Goal: Contribute content

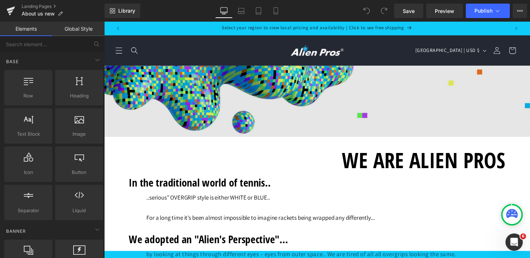
scroll to position [775, 0]
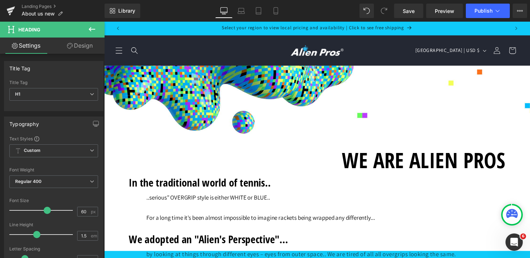
scroll to position [847, 0]
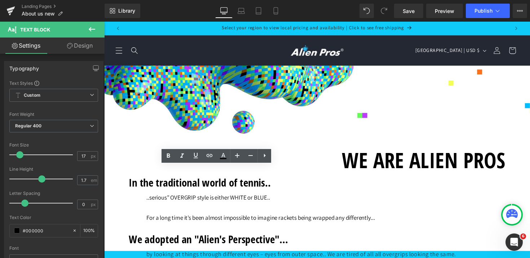
drag, startPoint x: 147, startPoint y: 176, endPoint x: 133, endPoint y: 176, distance: 14.1
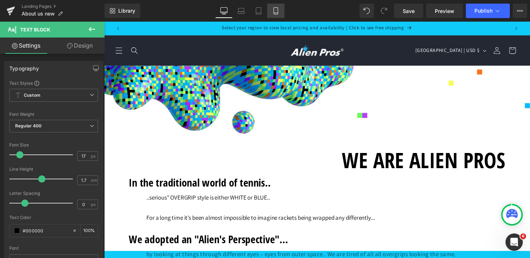
click at [279, 10] on icon at bounding box center [275, 10] width 7 height 7
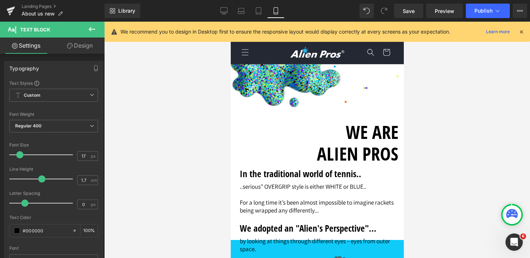
scroll to position [781, 0]
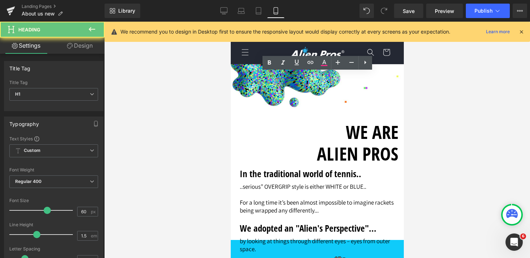
drag, startPoint x: 318, startPoint y: 91, endPoint x: 310, endPoint y: 91, distance: 7.2
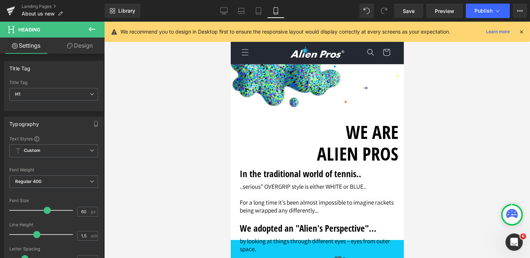
scroll to position [1098, 0]
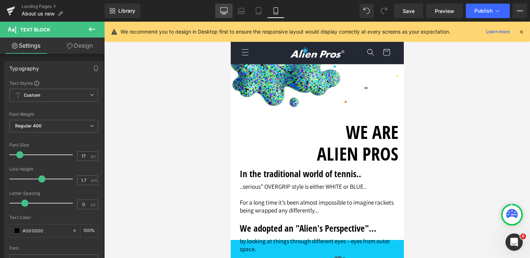
click at [225, 9] on icon at bounding box center [223, 10] width 7 height 7
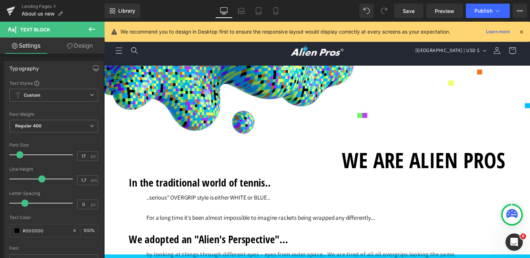
scroll to position [0, 0]
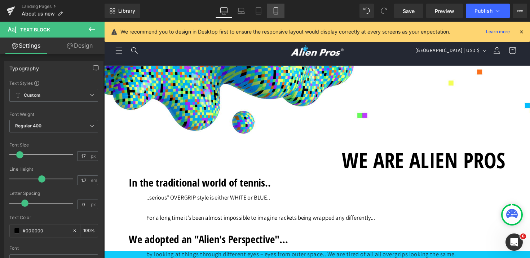
click at [275, 11] on icon at bounding box center [275, 10] width 7 height 7
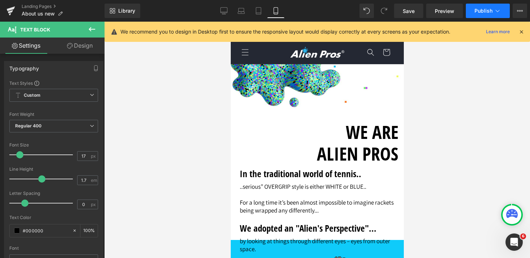
click at [490, 10] on span "Publish" at bounding box center [483, 11] width 18 height 6
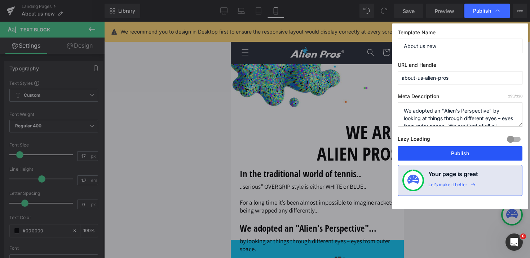
click at [463, 154] on button "Publish" at bounding box center [460, 153] width 125 height 14
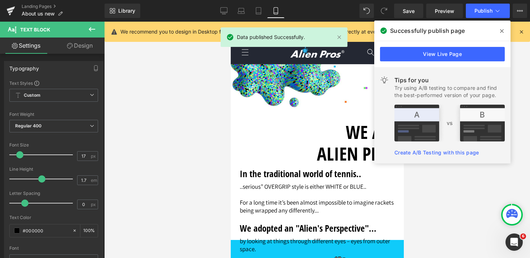
click at [502, 32] on icon at bounding box center [502, 31] width 4 height 6
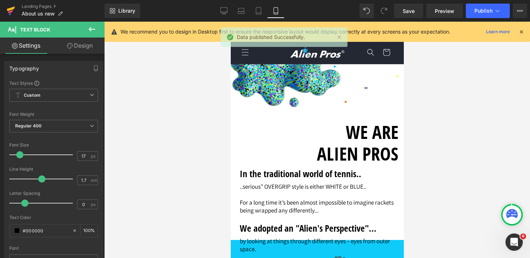
click at [9, 10] on icon at bounding box center [11, 8] width 8 height 5
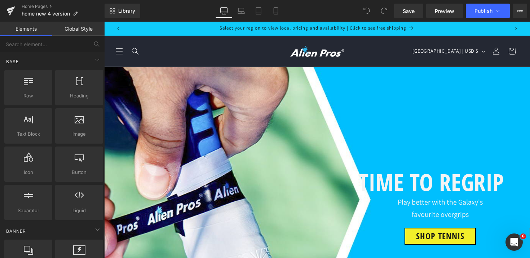
scroll to position [978, 0]
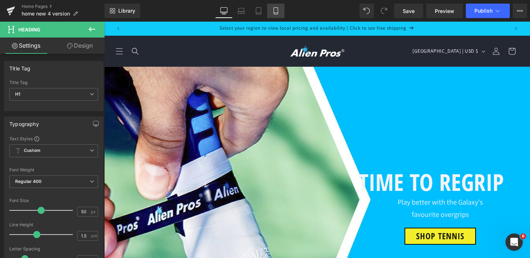
click at [280, 9] on link "Mobile" at bounding box center [275, 11] width 17 height 14
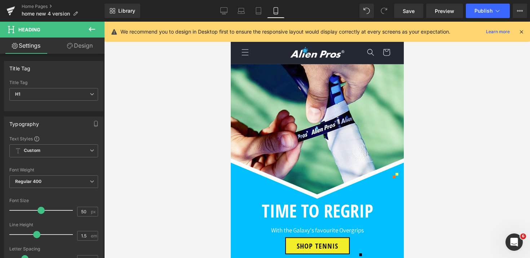
scroll to position [1532, 0]
click at [493, 10] on button "Publish" at bounding box center [488, 11] width 44 height 14
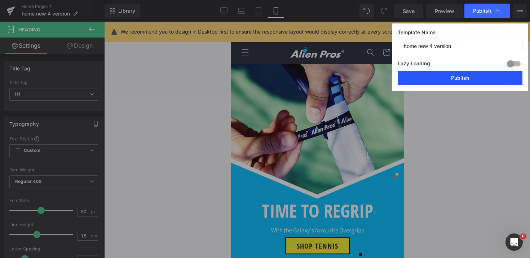
click at [478, 80] on button "Publish" at bounding box center [460, 78] width 125 height 14
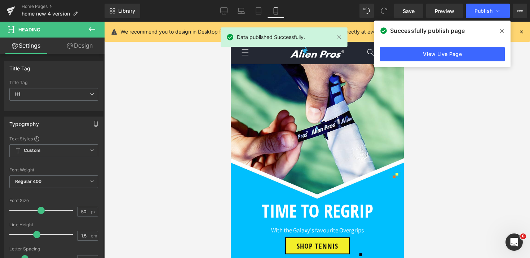
click at [502, 31] on icon at bounding box center [502, 31] width 4 height 4
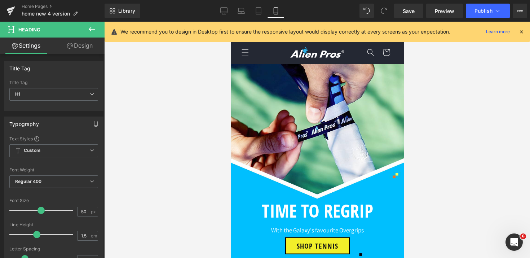
scroll to position [3489, 0]
